Goal: Contribute content: Contribute content

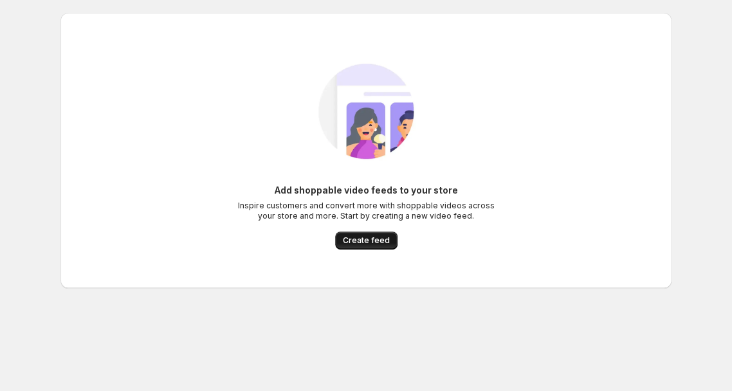
click at [386, 237] on span "Create feed" at bounding box center [366, 241] width 47 height 10
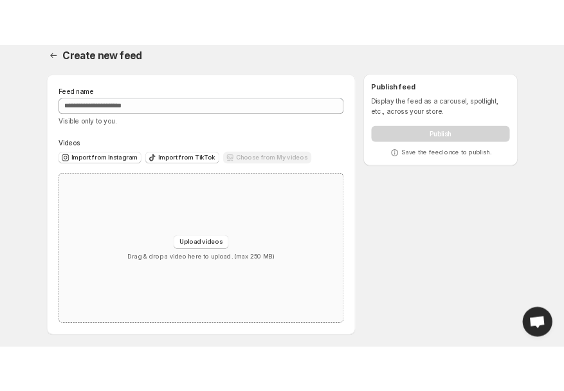
scroll to position [12, 0]
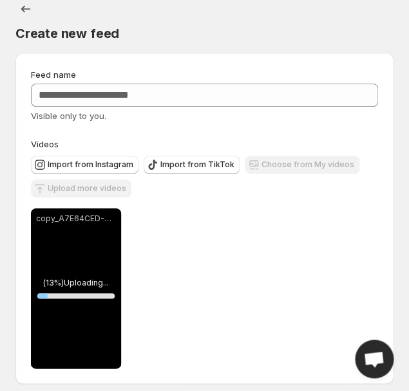
click at [409, 50] on html "**********" at bounding box center [204, 183] width 409 height 391
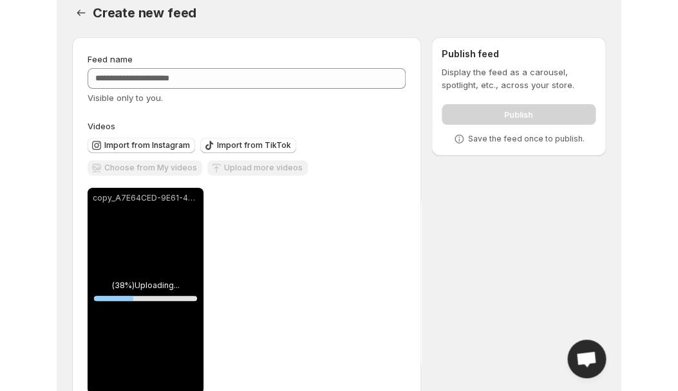
scroll to position [46, 0]
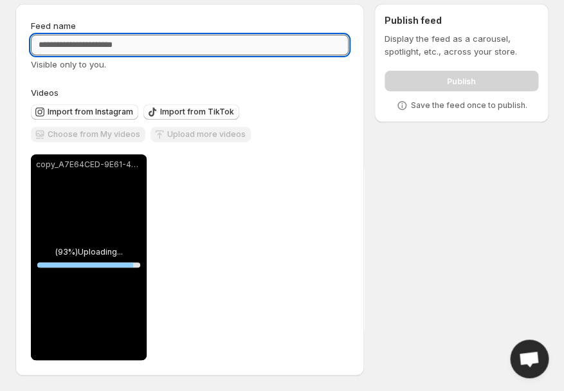
click at [286, 46] on input "Feed name" at bounding box center [190, 45] width 318 height 21
type input "*"
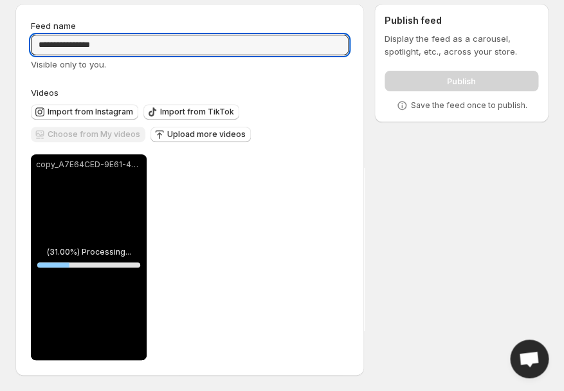
type input "**********"
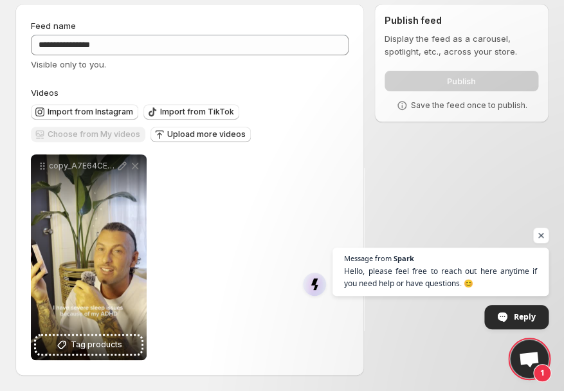
click at [219, 236] on div "**********" at bounding box center [190, 257] width 318 height 206
click at [167, 135] on span "Upload more videos" at bounding box center [206, 134] width 79 height 10
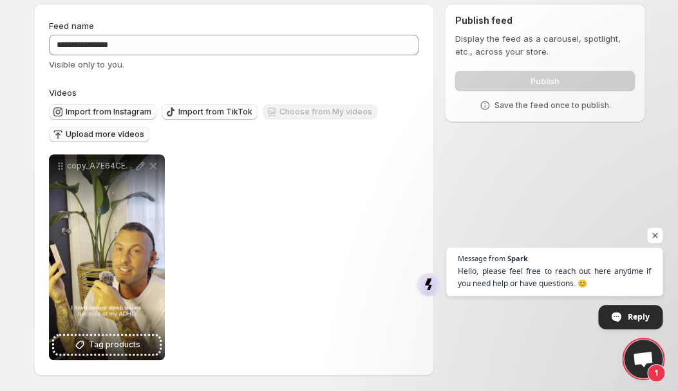
click at [120, 132] on span "Upload more videos" at bounding box center [105, 134] width 79 height 10
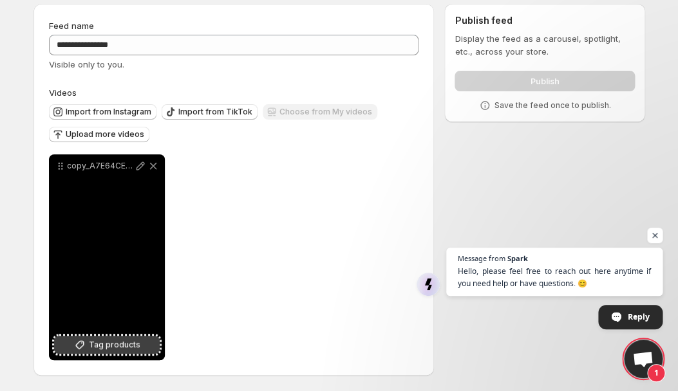
click at [99, 349] on span "Tag products" at bounding box center [114, 345] width 51 height 13
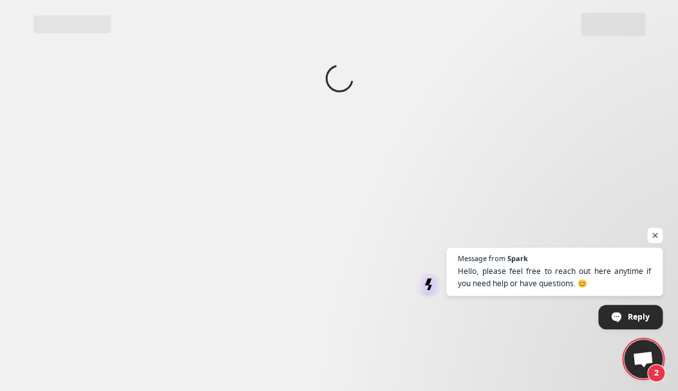
scroll to position [0, 0]
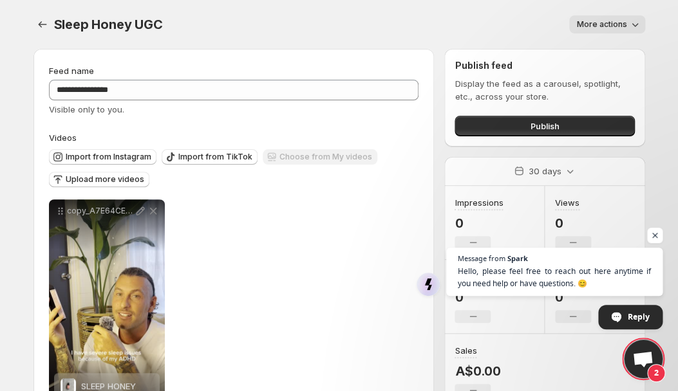
scroll to position [46, 0]
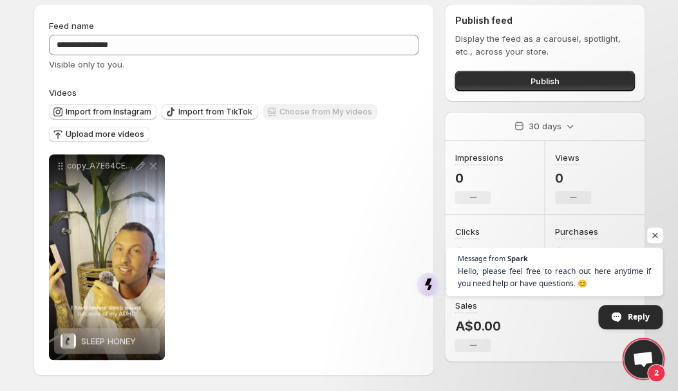
click at [660, 236] on span "Open chat" at bounding box center [655, 236] width 16 height 16
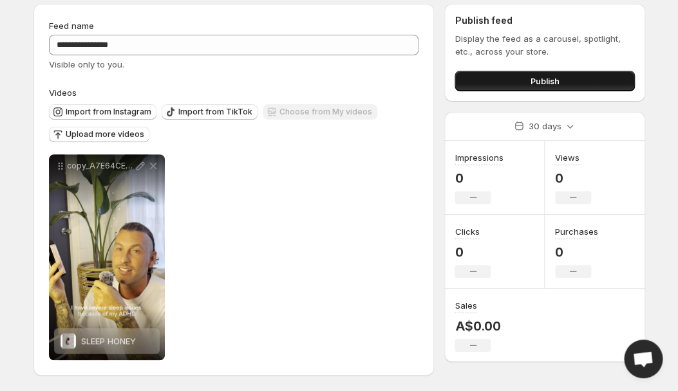
click at [563, 81] on button "Publish" at bounding box center [544, 81] width 180 height 21
click at [293, 176] on div "**********" at bounding box center [234, 257] width 370 height 206
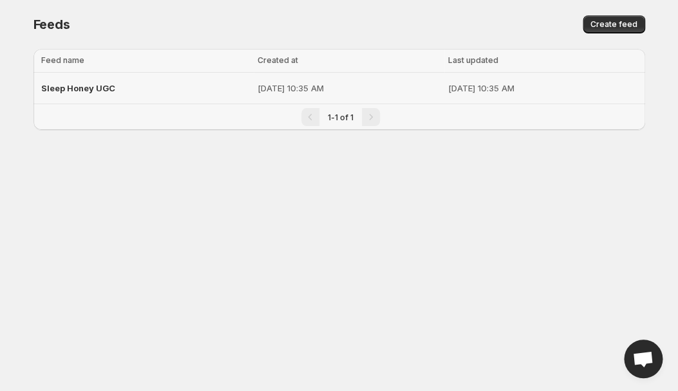
click at [393, 80] on td "[DATE] 10:35 AM" at bounding box center [349, 89] width 191 height 32
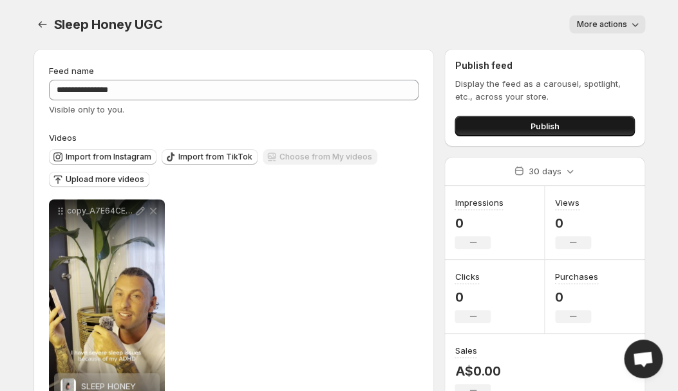
click at [567, 123] on button "Publish" at bounding box center [544, 126] width 180 height 21
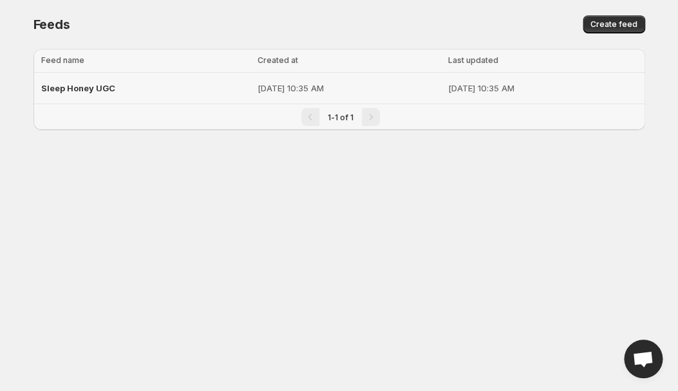
click at [73, 85] on span "Sleep Honey UGC" at bounding box center [78, 88] width 74 height 10
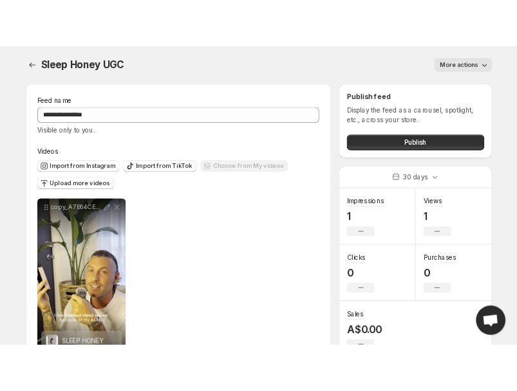
scroll to position [46, 0]
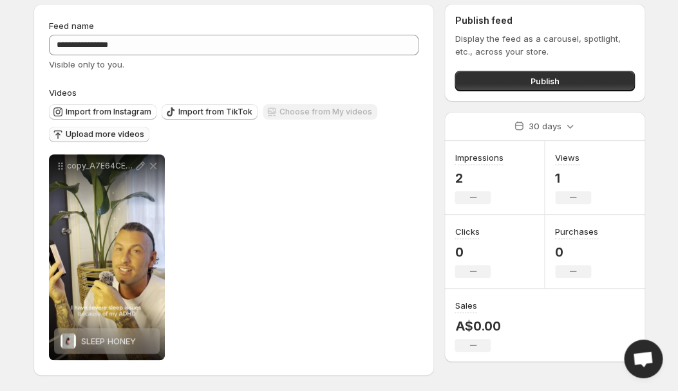
click at [124, 134] on span "Upload more videos" at bounding box center [105, 134] width 79 height 10
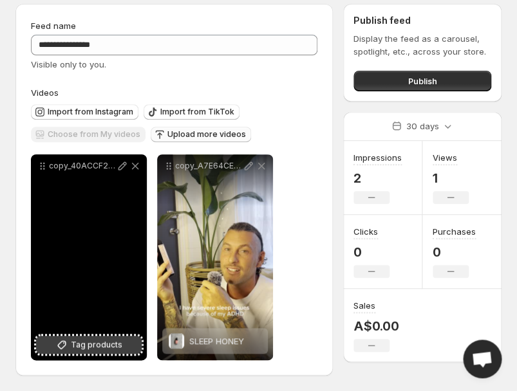
click at [93, 347] on span "Tag products" at bounding box center [96, 345] width 51 height 13
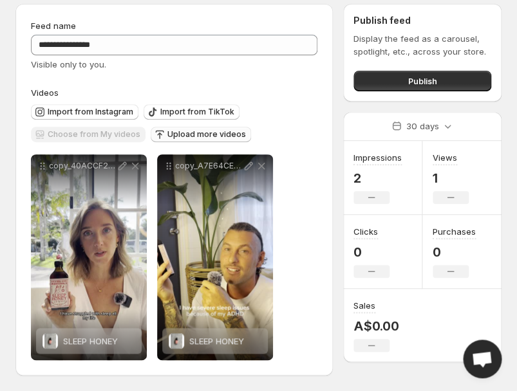
click at [181, 135] on span "Upload more videos" at bounding box center [206, 134] width 79 height 10
click at [227, 138] on span "Upload more videos" at bounding box center [206, 134] width 79 height 10
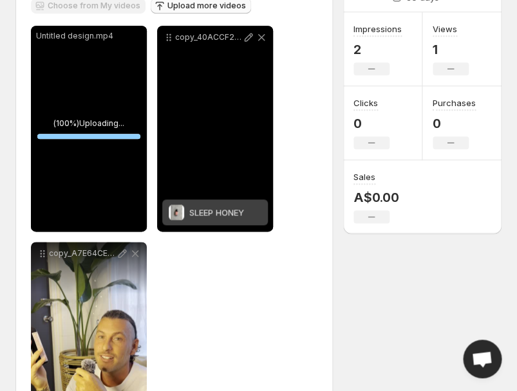
scroll to position [185, 0]
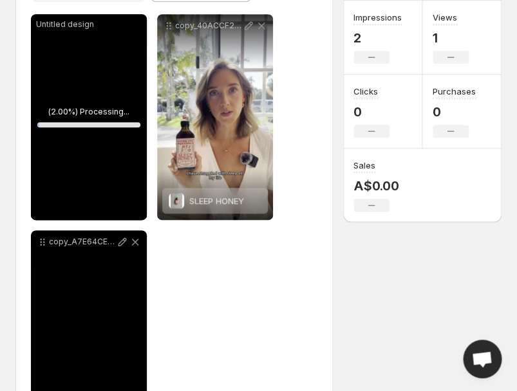
drag, startPoint x: 102, startPoint y: 308, endPoint x: 153, endPoint y: 291, distance: 53.7
click at [147, 291] on div "copy_A7E64CED-9E61-4374-BDFE-8EC7D637017D SLEEP HONEY" at bounding box center [89, 333] width 116 height 206
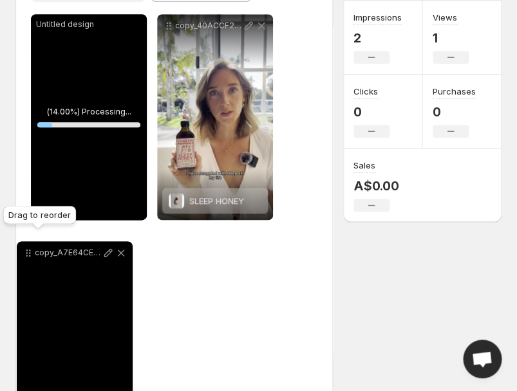
drag, startPoint x: 42, startPoint y: 245, endPoint x: 28, endPoint y: 256, distance: 17.9
click at [28, 256] on icon at bounding box center [27, 256] width 2 height 2
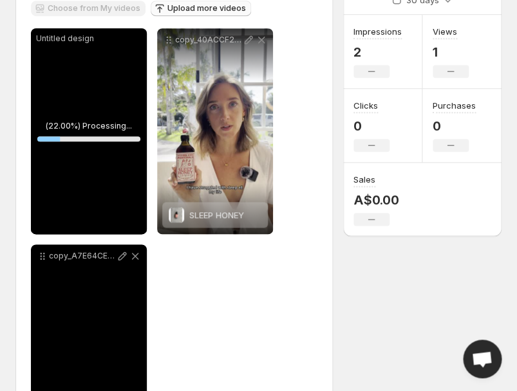
scroll to position [170, 0]
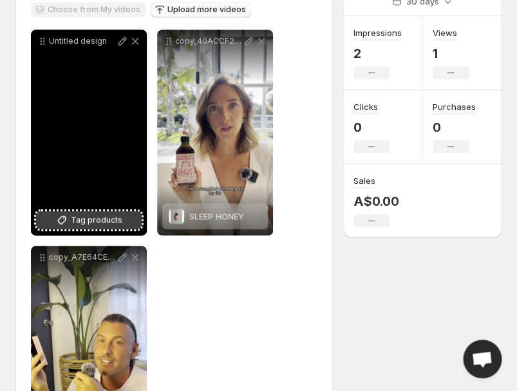
click at [71, 224] on button "Tag products" at bounding box center [89, 220] width 106 height 18
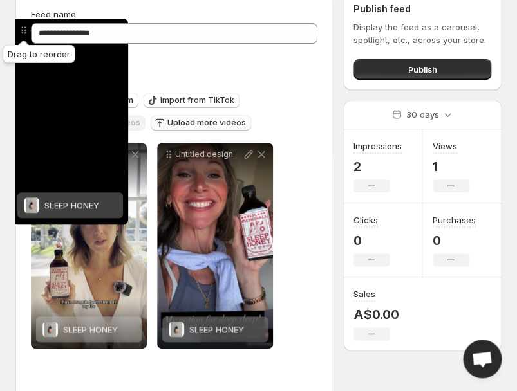
scroll to position [0, 0]
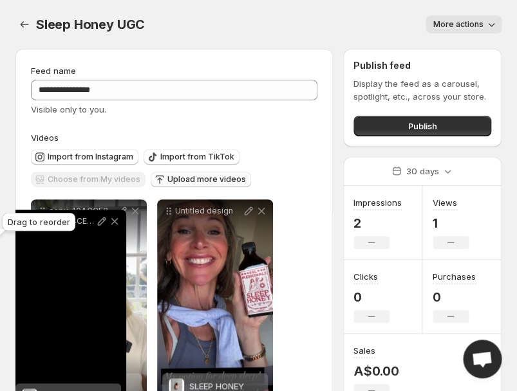
drag, startPoint x: 42, startPoint y: 263, endPoint x: 21, endPoint y: 226, distance: 42.1
click at [21, 226] on icon at bounding box center [21, 221] width 13 height 13
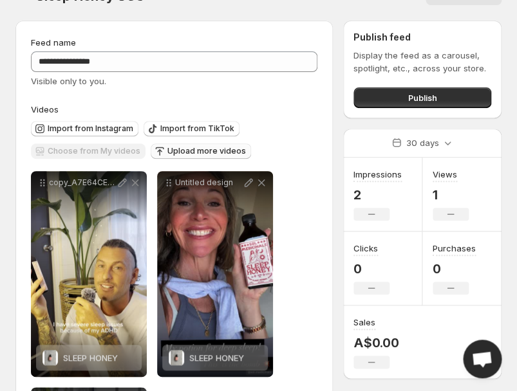
scroll to position [9, 0]
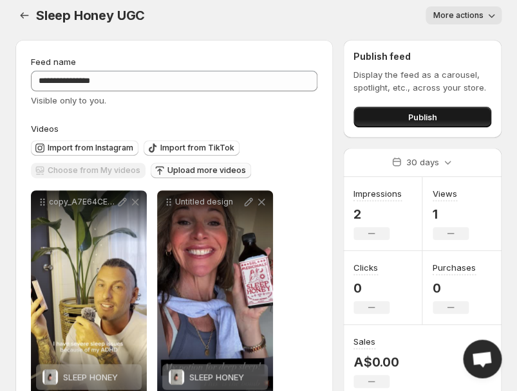
click at [409, 120] on span "Publish" at bounding box center [421, 117] width 29 height 13
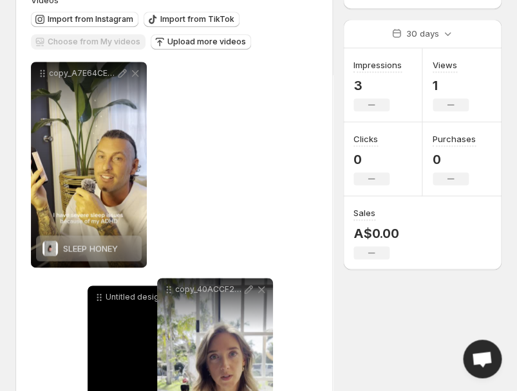
scroll to position [158, 0]
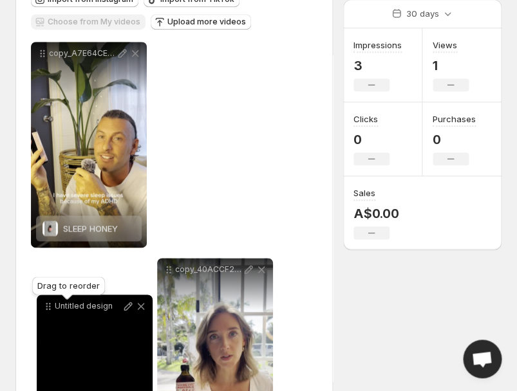
drag, startPoint x: 169, startPoint y: 168, endPoint x: 49, endPoint y: 307, distance: 183.5
click at [49, 307] on div "**********" at bounding box center [174, 253] width 286 height 422
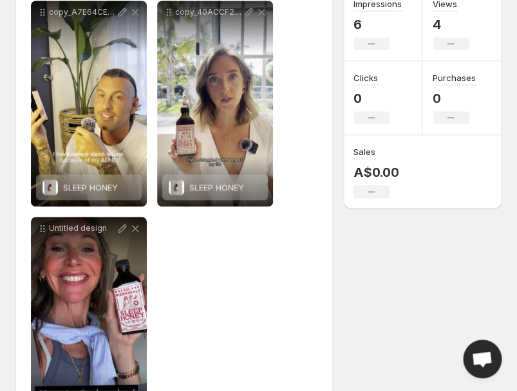
scroll to position [154, 0]
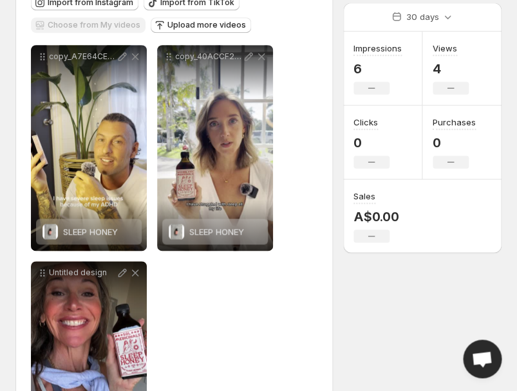
click at [211, 26] on span "Upload more videos" at bounding box center [206, 25] width 79 height 10
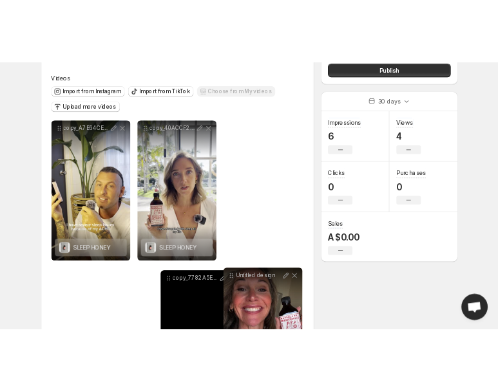
scroll to position [127, 0]
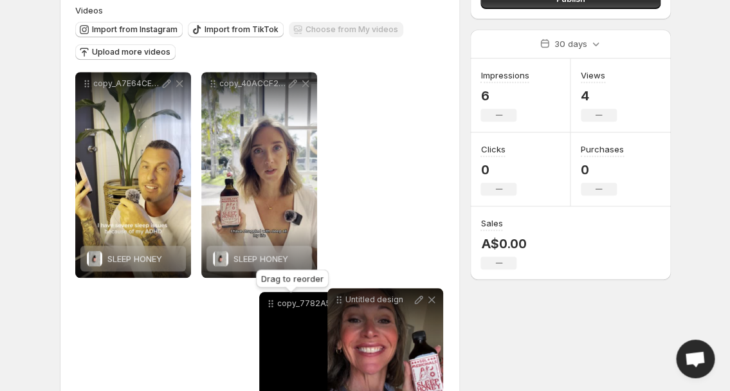
drag, startPoint x: 88, startPoint y: 145, endPoint x: 265, endPoint y: 307, distance: 240.1
click at [265, 307] on div "**********" at bounding box center [260, 283] width 370 height 422
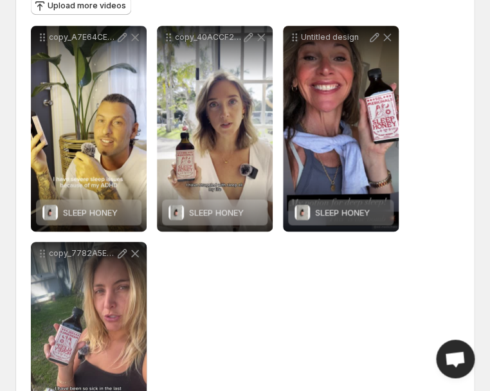
scroll to position [179, 0]
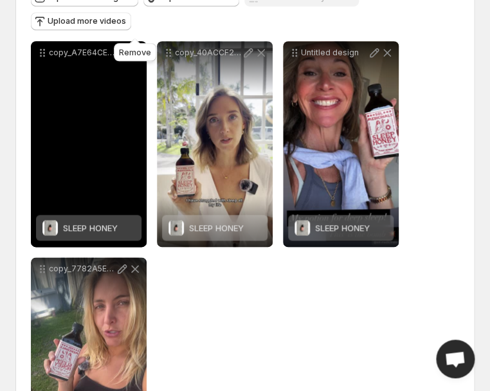
click at [138, 46] on icon at bounding box center [135, 52] width 13 height 13
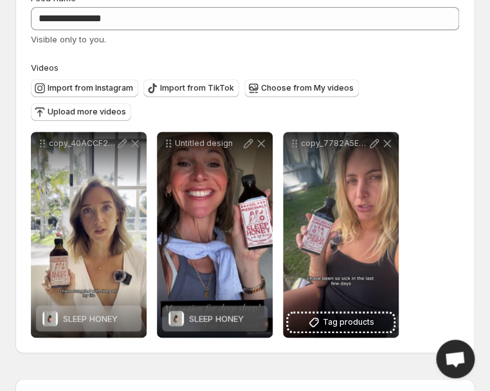
scroll to position [73, 0]
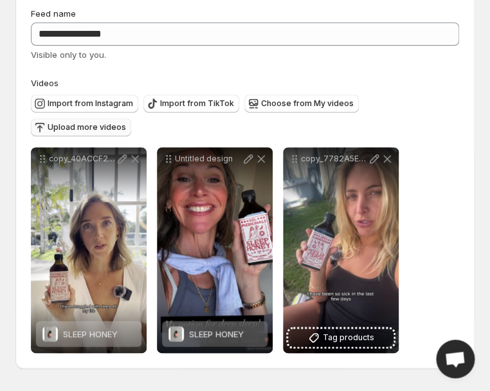
click at [126, 122] on span "Upload more videos" at bounding box center [87, 127] width 79 height 10
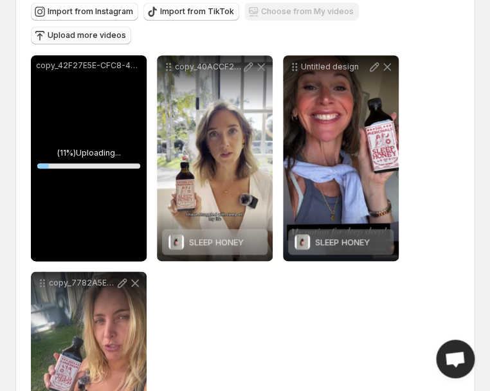
scroll to position [165, 0]
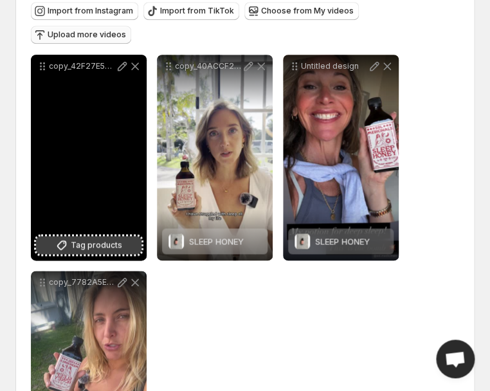
click at [130, 236] on button "Tag products" at bounding box center [89, 245] width 106 height 18
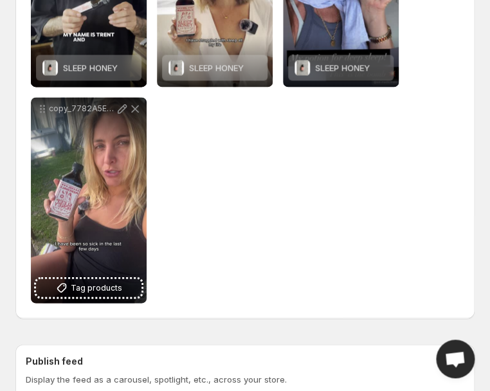
scroll to position [312, 0]
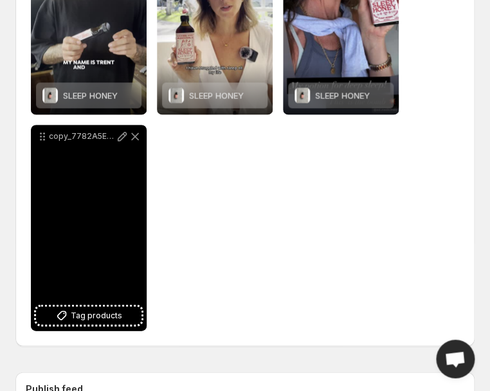
click at [83, 302] on div "copy_7782A5EE-570D-4C94-BA1F-FF0AA8F7989B 2" at bounding box center [89, 228] width 116 height 206
click at [84, 309] on span "Tag products" at bounding box center [96, 315] width 51 height 13
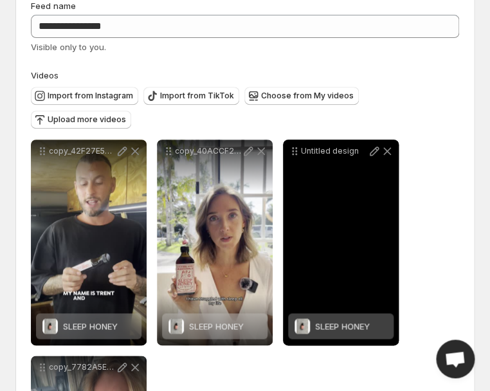
scroll to position [32, 0]
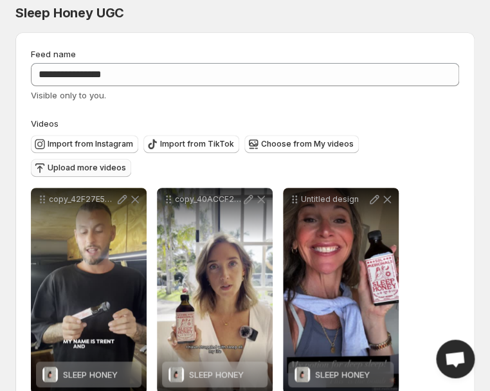
click at [126, 163] on span "Upload more videos" at bounding box center [87, 168] width 79 height 10
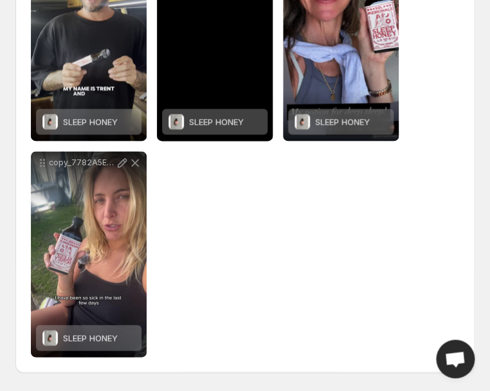
scroll to position [0, 0]
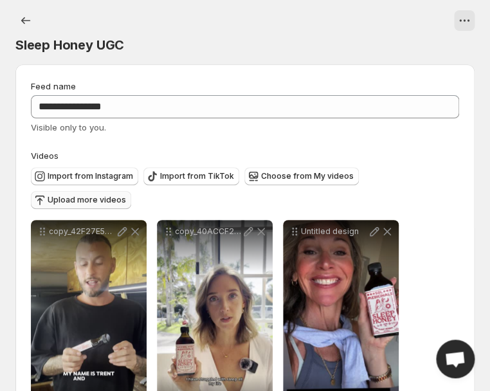
click at [126, 195] on span "Upload more videos" at bounding box center [87, 200] width 79 height 10
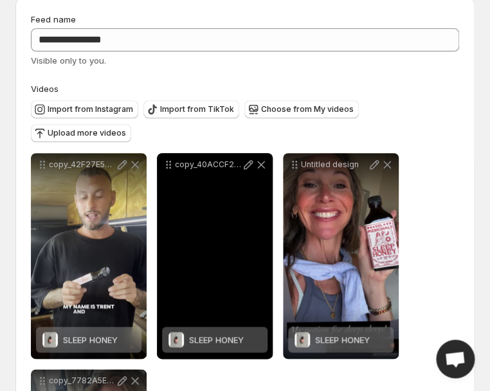
scroll to position [43, 0]
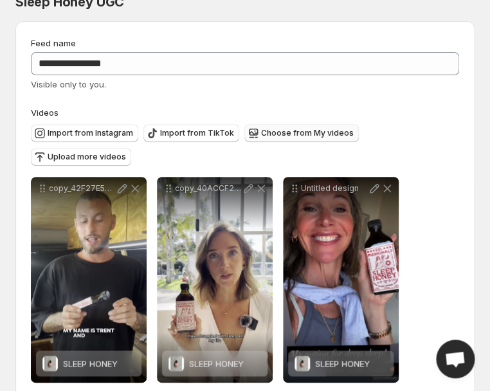
click at [310, 129] on button "Choose from My videos" at bounding box center [302, 133] width 115 height 18
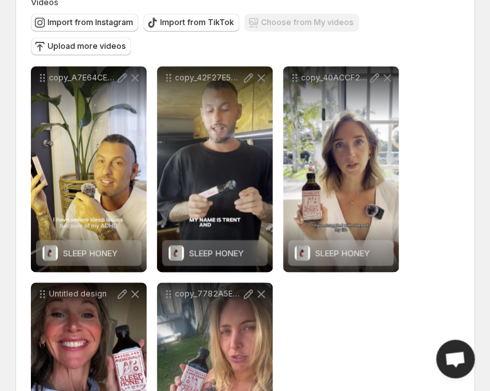
scroll to position [174, 0]
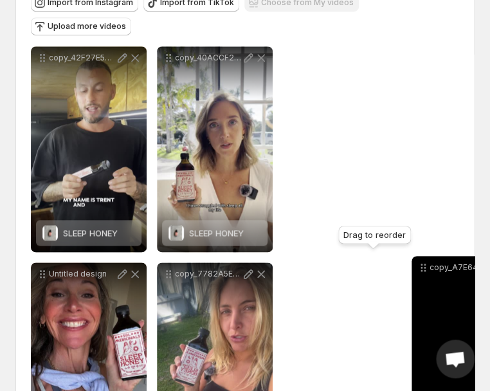
drag, startPoint x: 44, startPoint y: 37, endPoint x: 424, endPoint y: 246, distance: 434.1
click at [424, 246] on div "**********" at bounding box center [245, 257] width 429 height 422
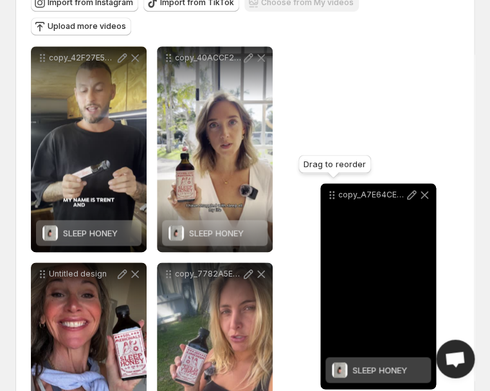
drag, startPoint x: 297, startPoint y: 35, endPoint x: 335, endPoint y: 183, distance: 153.4
click at [334, 172] on body "**********" at bounding box center [245, 21] width 490 height 391
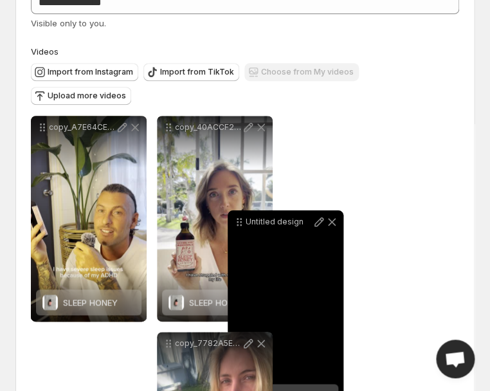
scroll to position [163, 0]
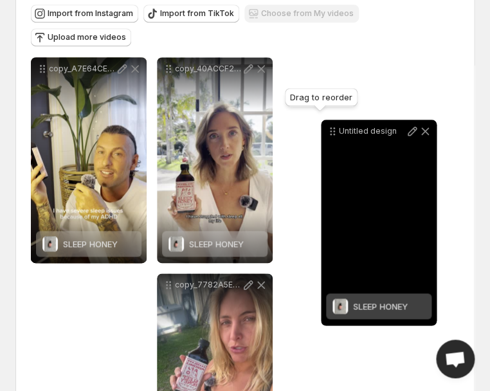
drag, startPoint x: 42, startPoint y: 187, endPoint x: 317, endPoint y: 90, distance: 291.3
click at [326, 125] on icon at bounding box center [332, 131] width 13 height 13
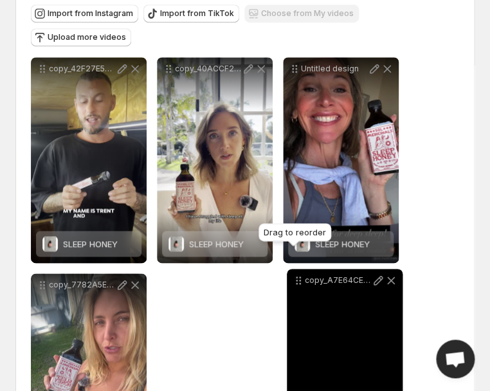
drag, startPoint x: 44, startPoint y: 264, endPoint x: 301, endPoint y: 259, distance: 256.2
click at [301, 259] on div "**********" at bounding box center [245, 268] width 429 height 422
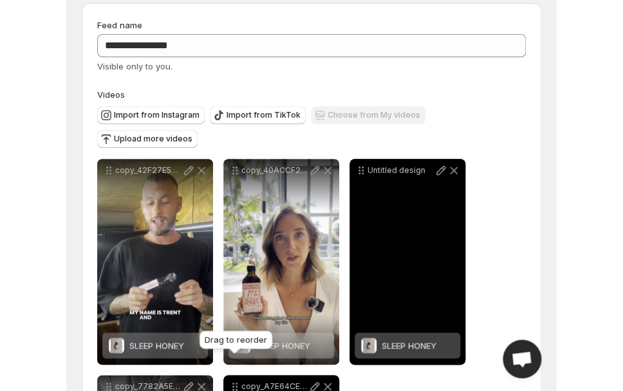
scroll to position [0, 0]
